Goal: Transaction & Acquisition: Purchase product/service

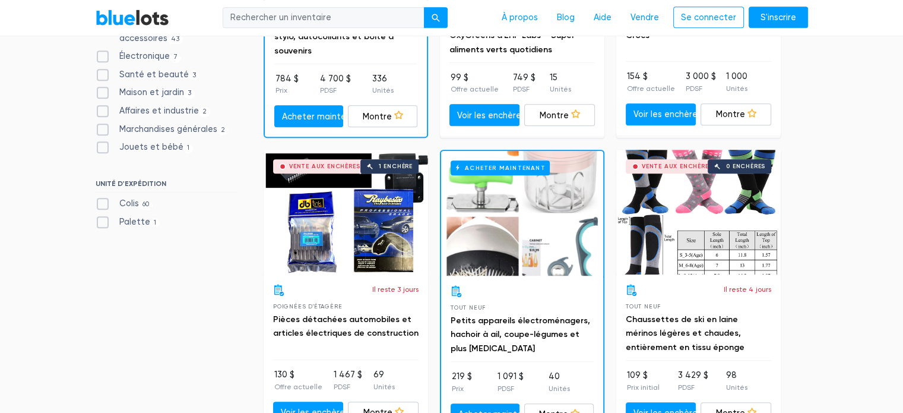
scroll to position [653, 0]
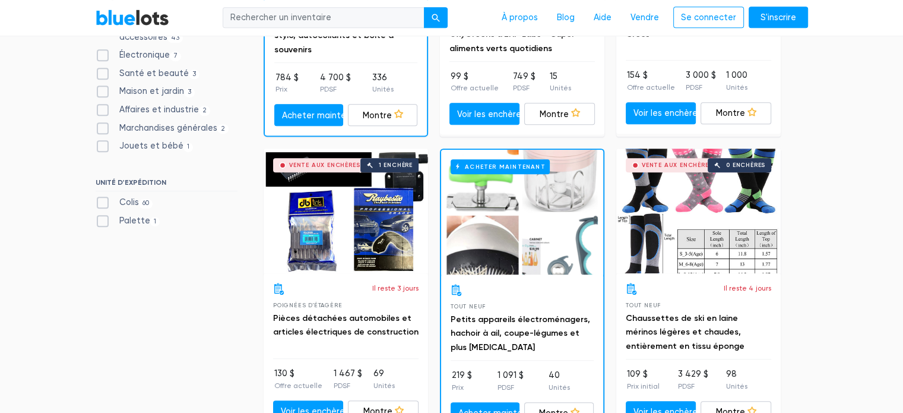
click at [103, 224] on label "Palette 1" at bounding box center [128, 220] width 65 height 13
click at [103, 222] on input "Palette 1" at bounding box center [100, 218] width 8 height 8
checkbox input "true"
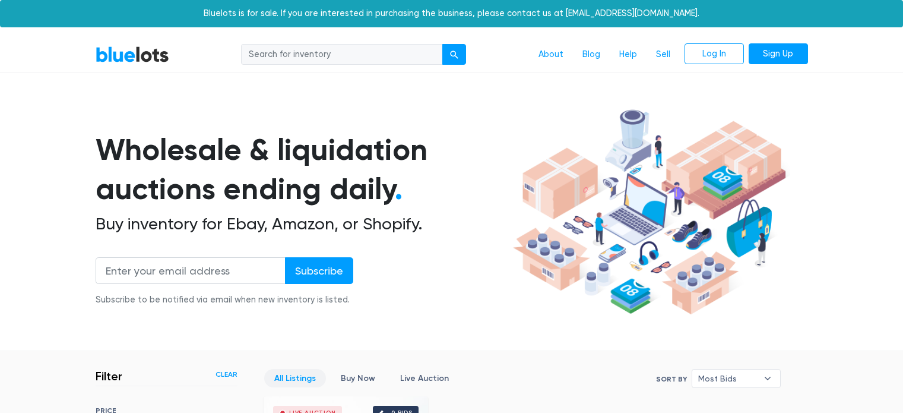
scroll to position [319, 0]
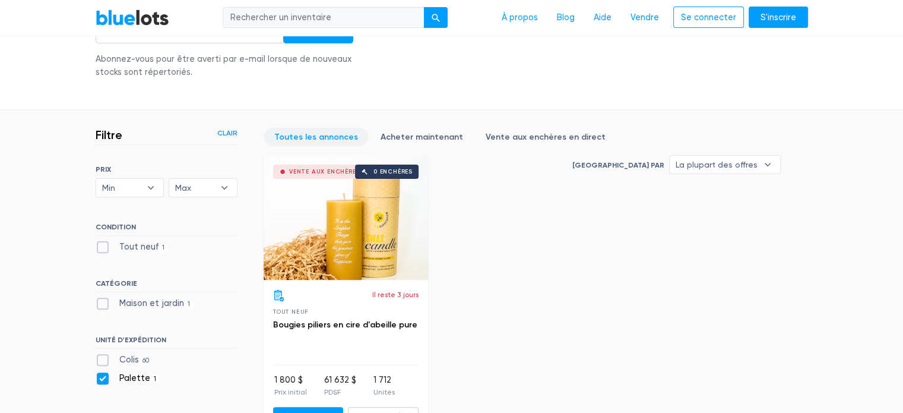
click at [106, 357] on label "Colis 60" at bounding box center [125, 359] width 58 height 13
click at [103, 357] on input "Colis 60" at bounding box center [100, 357] width 8 height 8
checkbox input "true"
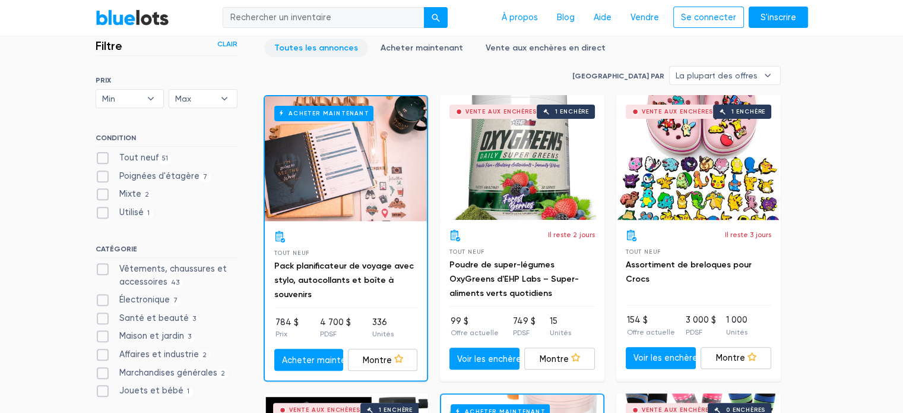
scroll to position [438, 0]
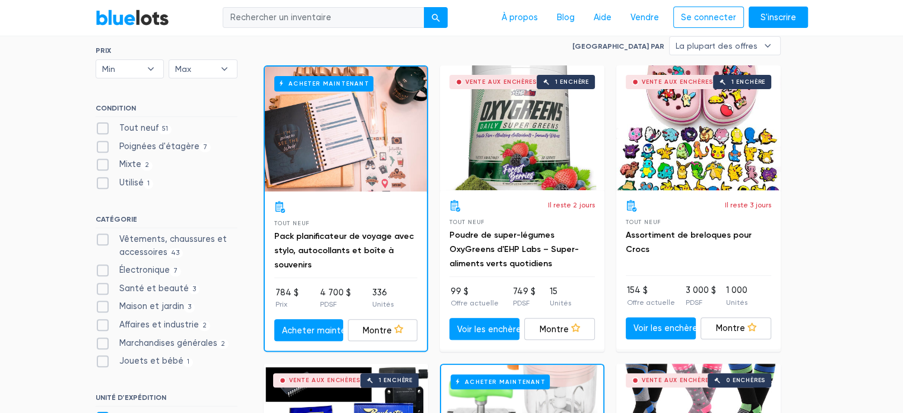
click at [105, 126] on label "Tout neuf 51" at bounding box center [134, 128] width 77 height 13
click at [103, 126] on New"] "Tout neuf 51" at bounding box center [100, 126] width 8 height 8
checkbox New"] "true"
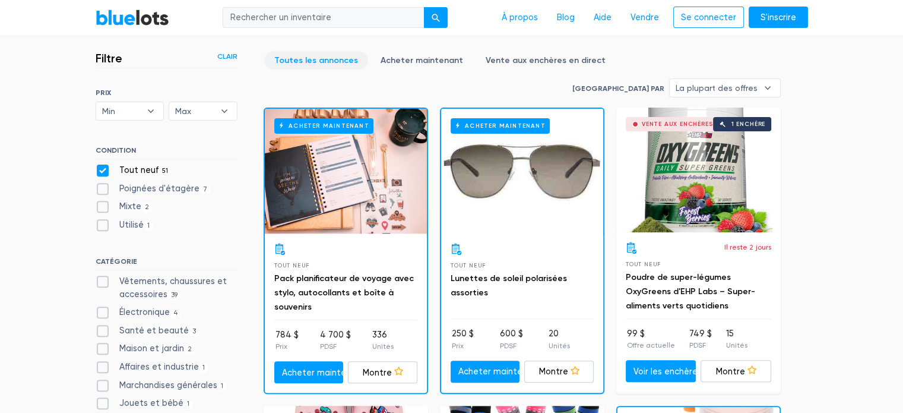
scroll to position [475, 0]
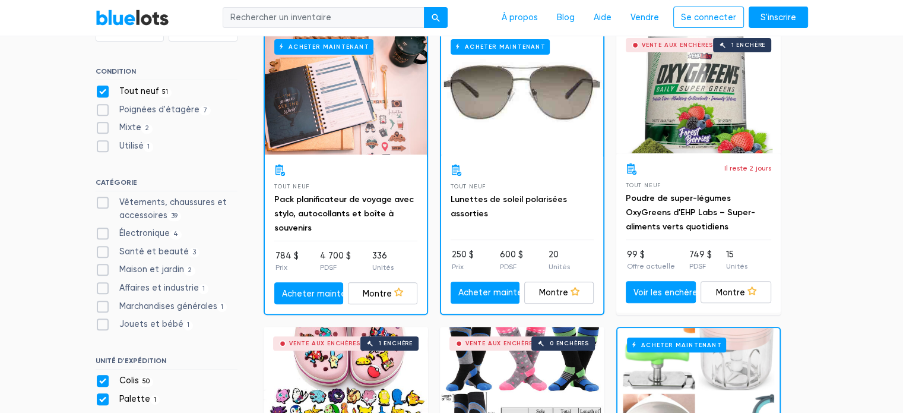
click at [103, 233] on label "Électronique 4" at bounding box center [139, 233] width 87 height 13
click at [103, 233] on input "Électronique 4" at bounding box center [100, 231] width 8 height 8
checkbox input "true"
